Goal: Information Seeking & Learning: Learn about a topic

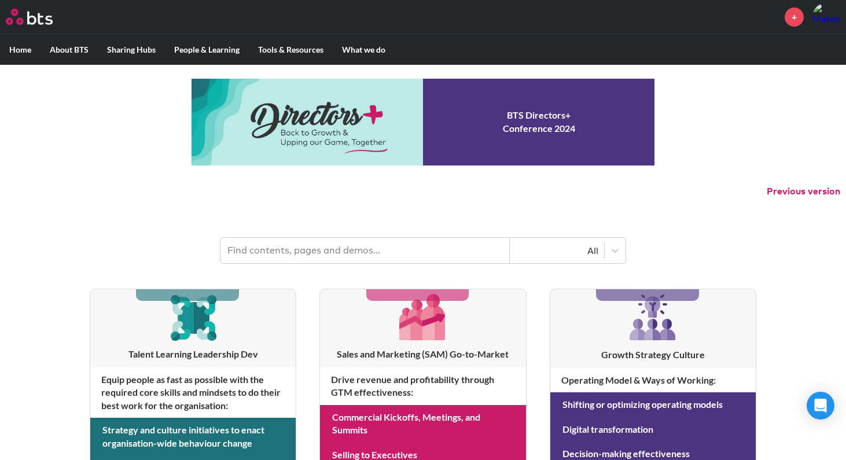
click at [267, 258] on input "text" at bounding box center [365, 250] width 289 height 25
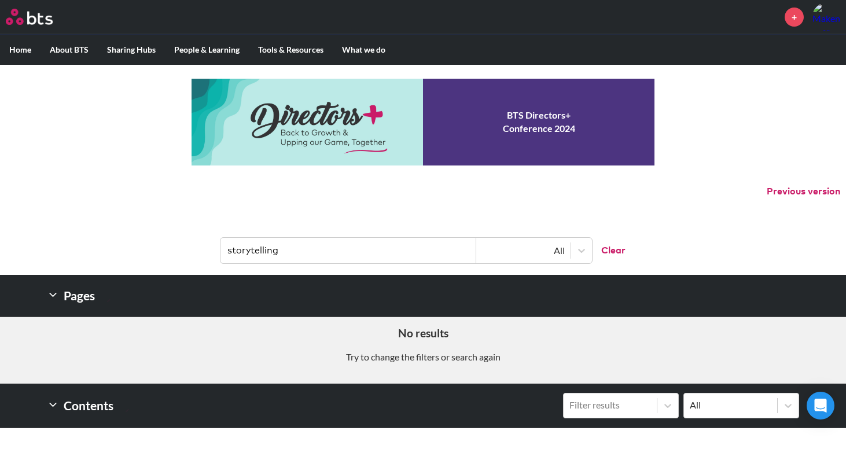
type input "storytelling"
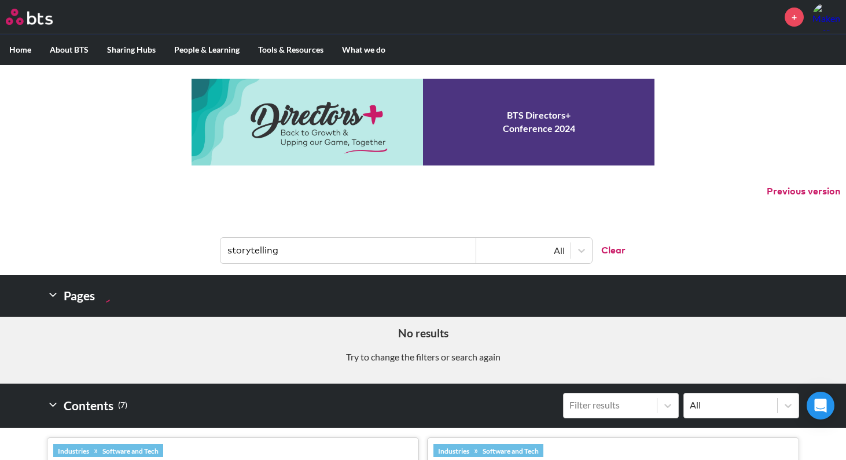
click at [607, 250] on button "Clear" at bounding box center [609, 250] width 34 height 25
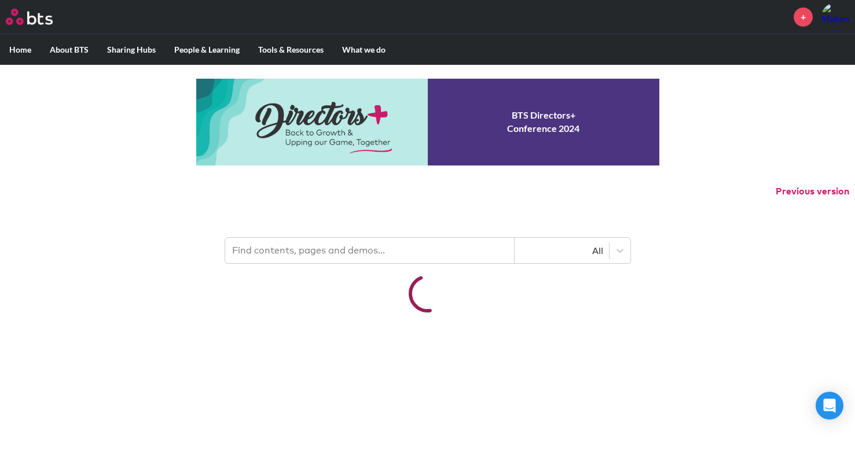
click at [372, 254] on input "text" at bounding box center [369, 250] width 289 height 25
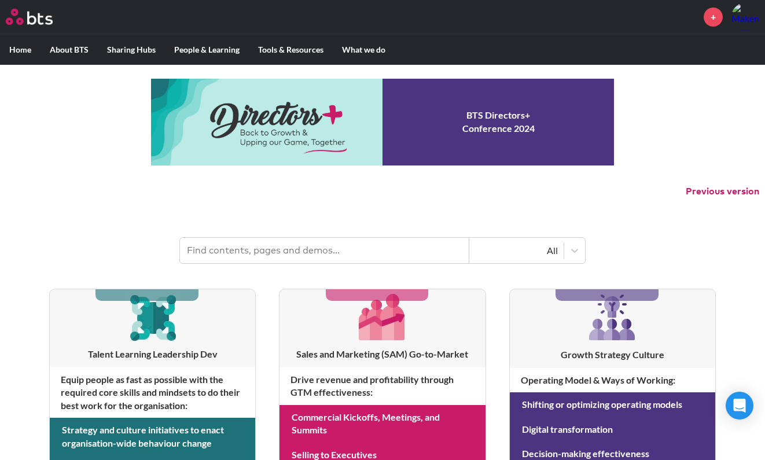
click at [111, 234] on header "All" at bounding box center [382, 245] width 765 height 60
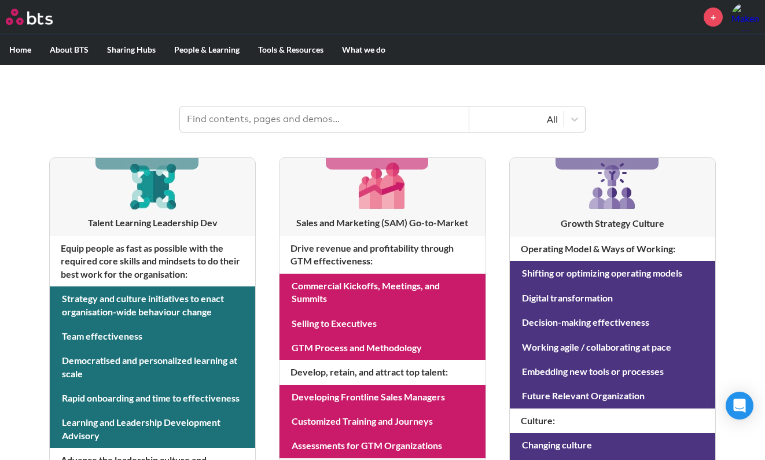
scroll to position [132, 0]
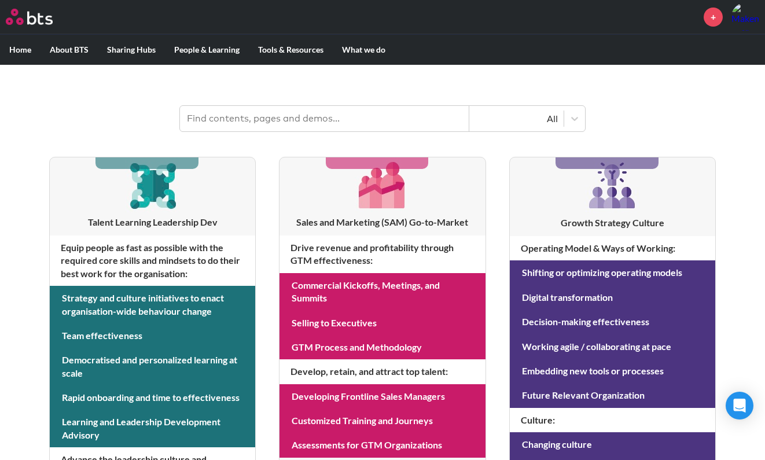
click at [284, 113] on input "text" at bounding box center [324, 118] width 289 height 25
type input "storytelling"
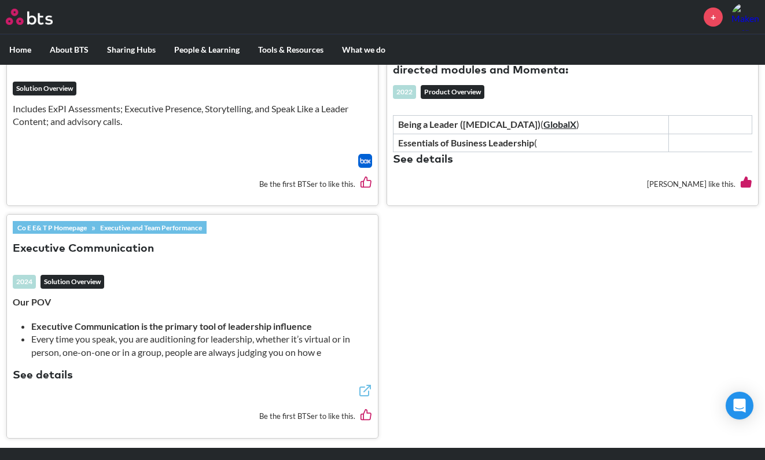
scroll to position [896, 0]
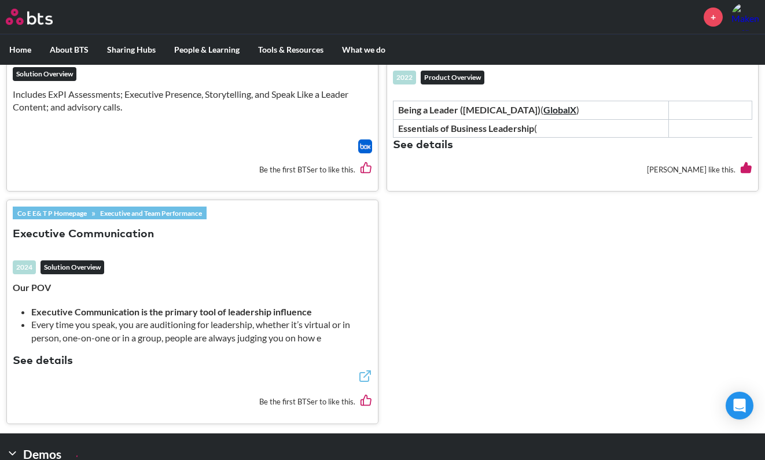
click at [113, 219] on link "Executive and Team Performance" at bounding box center [151, 213] width 111 height 13
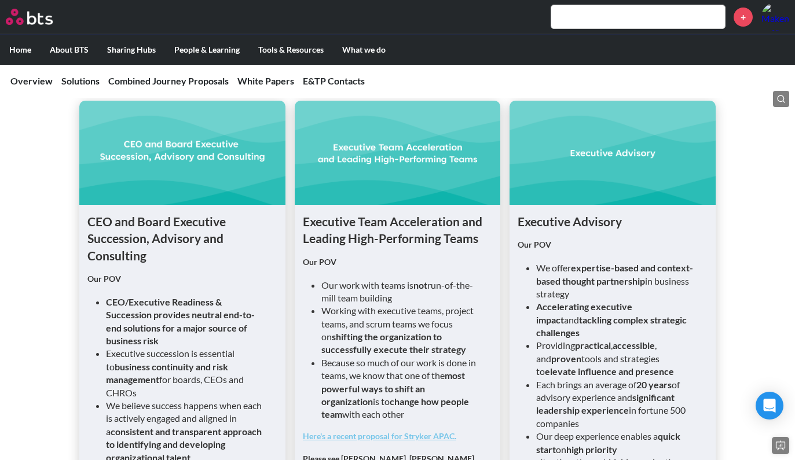
scroll to position [779, 0]
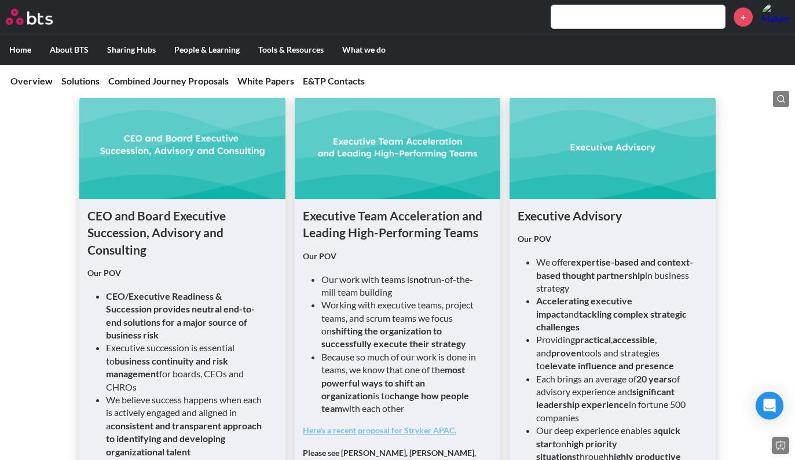
click at [725, 243] on div "CEO and Board Executive Succession, Advisory and Consulting Our POV CEO/Executi…" at bounding box center [397, 459] width 795 height 813
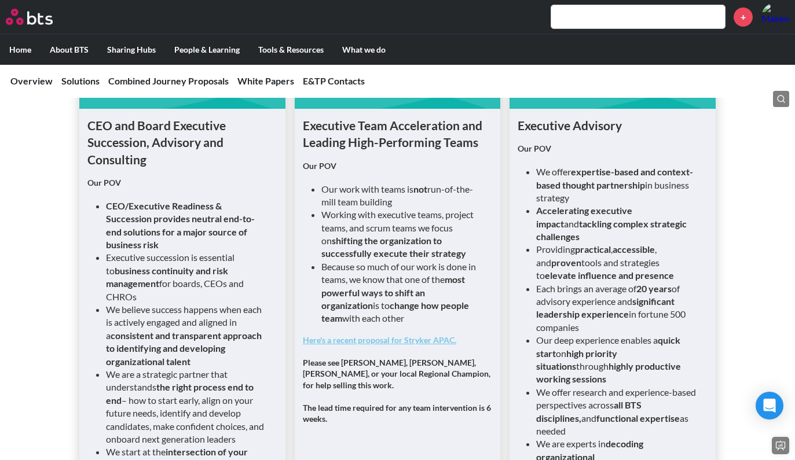
scroll to position [870, 0]
click at [368, 264] on li "Because so much of our work is done in teams, we know that one of the most powe…" at bounding box center [402, 292] width 162 height 65
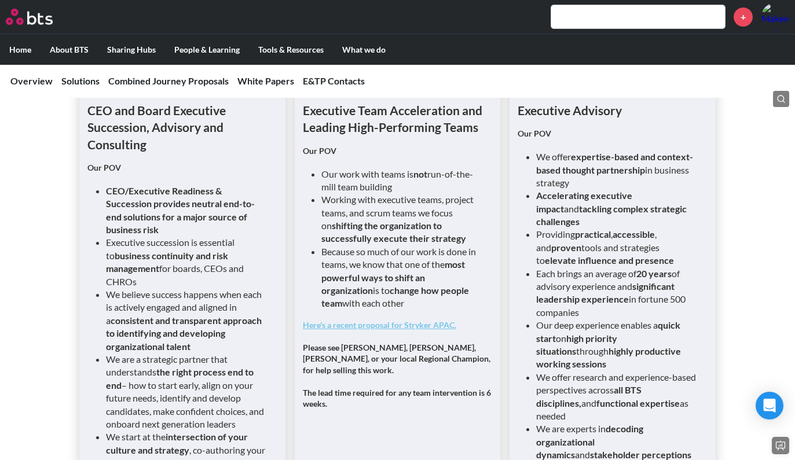
scroll to position [862, 0]
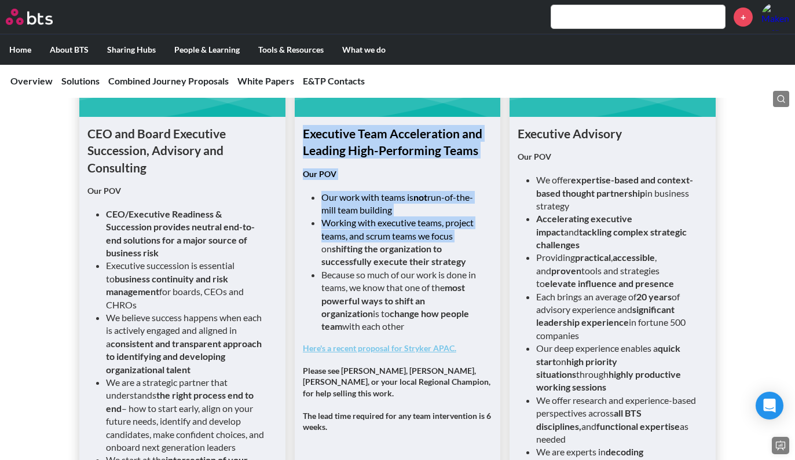
drag, startPoint x: 304, startPoint y: 129, endPoint x: 460, endPoint y: 241, distance: 192.0
click at [460, 240] on div "Executive Team Acceleration and Leading High-Performing Teams Our POV Our work …" at bounding box center [397, 288] width 189 height 326
click at [460, 241] on li "Working with executive teams, project teams, and scrum teams we focus on shifti…" at bounding box center [402, 243] width 162 height 52
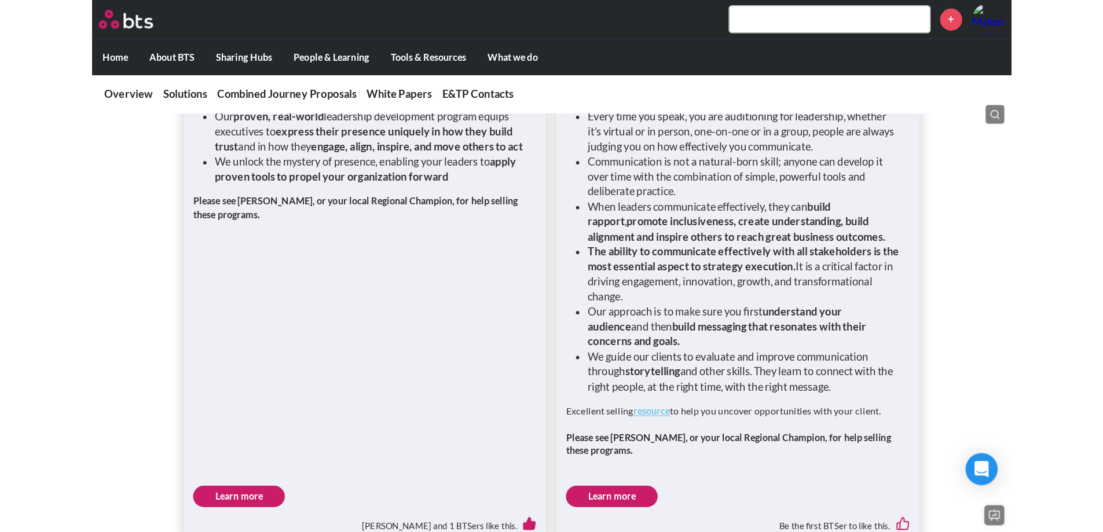
scroll to position [1826, 0]
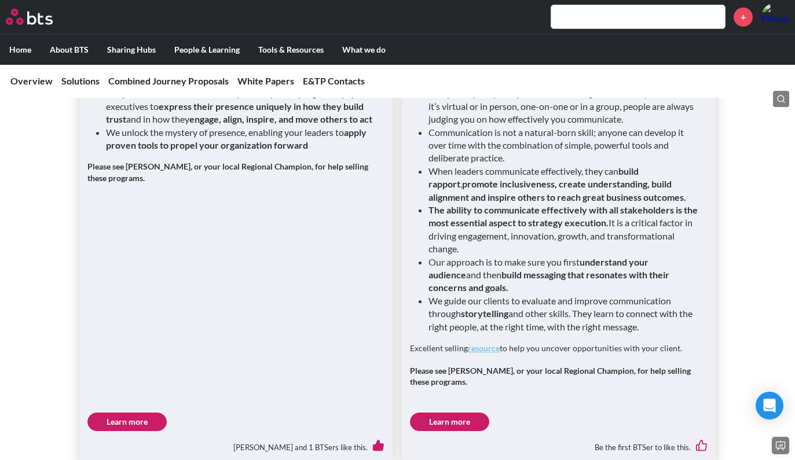
click at [486, 343] on link "resource" at bounding box center [484, 348] width 32 height 10
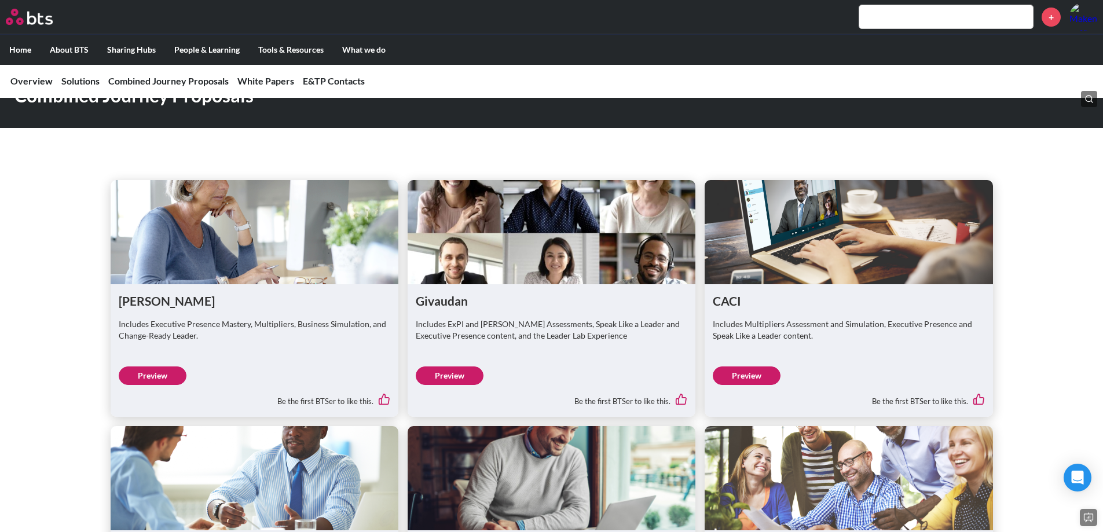
scroll to position [1981, 0]
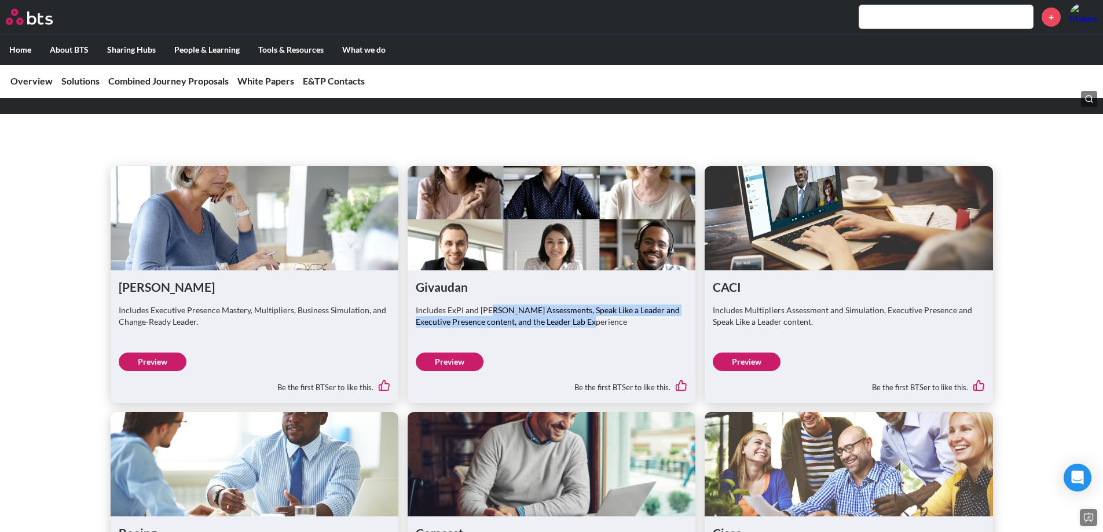
drag, startPoint x: 493, startPoint y: 290, endPoint x: 605, endPoint y: 295, distance: 111.8
click at [605, 305] on p "Includes ExPI and [PERSON_NAME] Assessments, Speak Like a Leader and Executive …" at bounding box center [552, 316] width 272 height 23
click at [547, 305] on p "Includes ExPI and [PERSON_NAME] Assessments, Speak Like a Leader and Executive …" at bounding box center [552, 316] width 272 height 23
click at [750, 353] on link "Preview" at bounding box center [747, 362] width 68 height 19
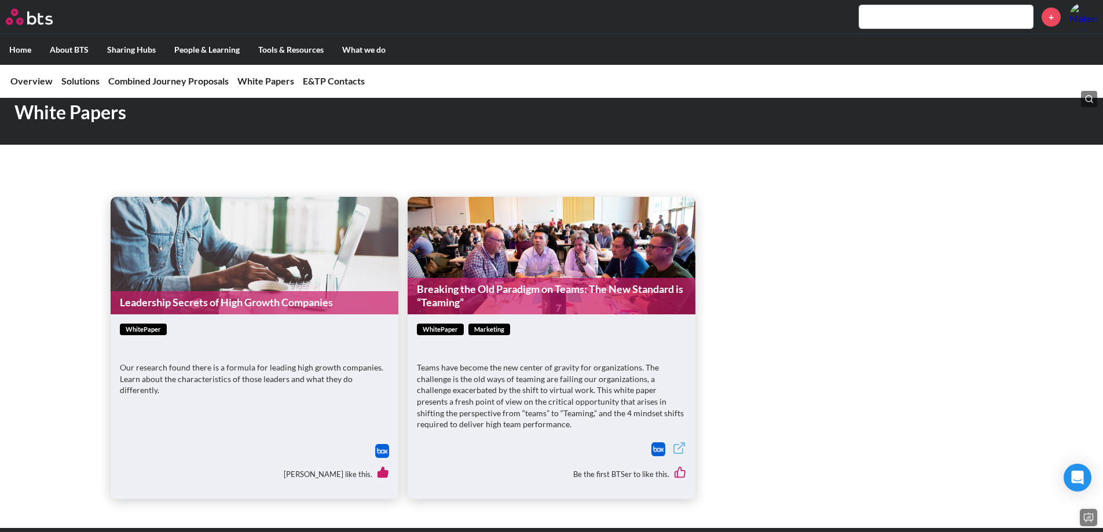
scroll to position [2587, 0]
